Goal: Check status: Check status

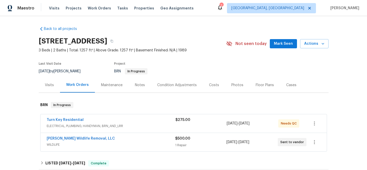
click at [69, 117] on div "Turn Key Residential ELECTRICAL, PLUMBING, HANDYMAN, BRN_AND_LRR $275.00 [DATE]…" at bounding box center [183, 124] width 286 height 18
click at [59, 120] on link "Turn Key Residential" at bounding box center [65, 120] width 37 height 4
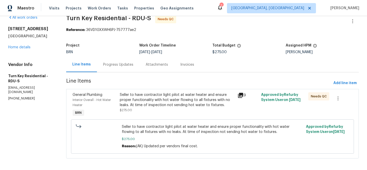
scroll to position [12, 0]
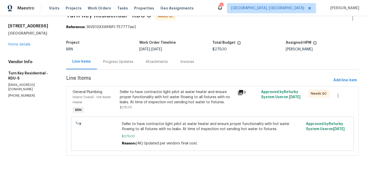
click at [126, 60] on div "Progress Updates" at bounding box center [118, 61] width 30 height 5
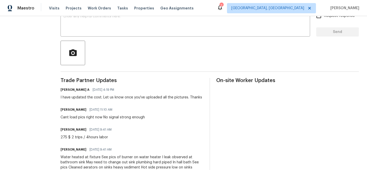
scroll to position [98, 0]
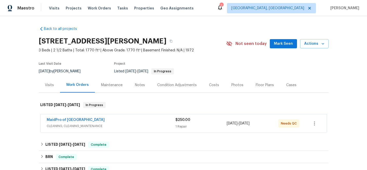
scroll to position [0, 0]
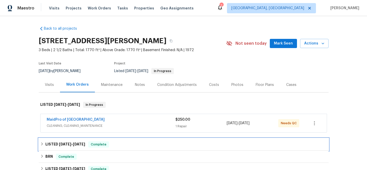
click at [68, 145] on span "8/26/25" at bounding box center [65, 145] width 12 height 4
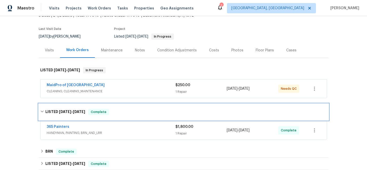
scroll to position [39, 0]
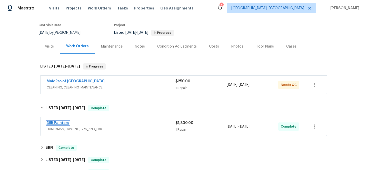
click at [58, 123] on link "365 Painters" at bounding box center [58, 123] width 23 height 4
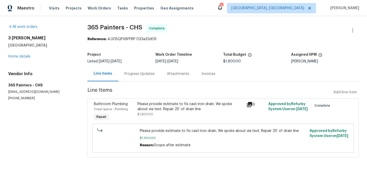
click at [249, 103] on icon at bounding box center [249, 104] width 5 height 5
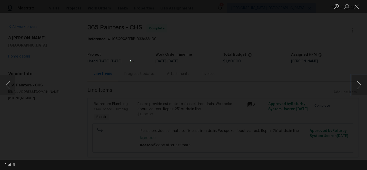
click at [360, 84] on button "Next image" at bounding box center [358, 85] width 15 height 20
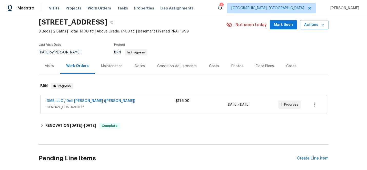
scroll to position [32, 0]
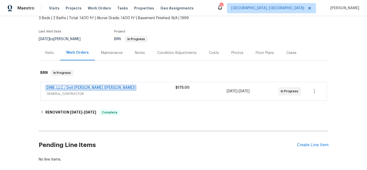
click at [63, 87] on link "DMB, LLC / Dell Bryson (Heise)" at bounding box center [91, 88] width 88 height 4
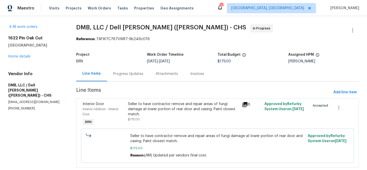
click at [245, 103] on icon at bounding box center [244, 104] width 5 height 5
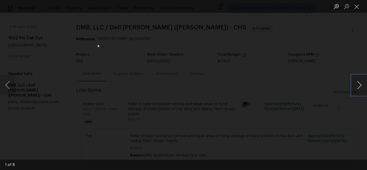
click at [359, 83] on button "Next image" at bounding box center [358, 85] width 15 height 20
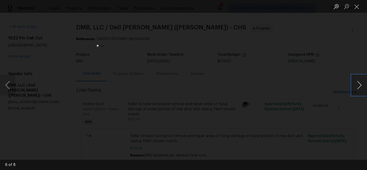
click at [359, 83] on button "Next image" at bounding box center [358, 85] width 15 height 20
